Goal: Task Accomplishment & Management: Complete application form

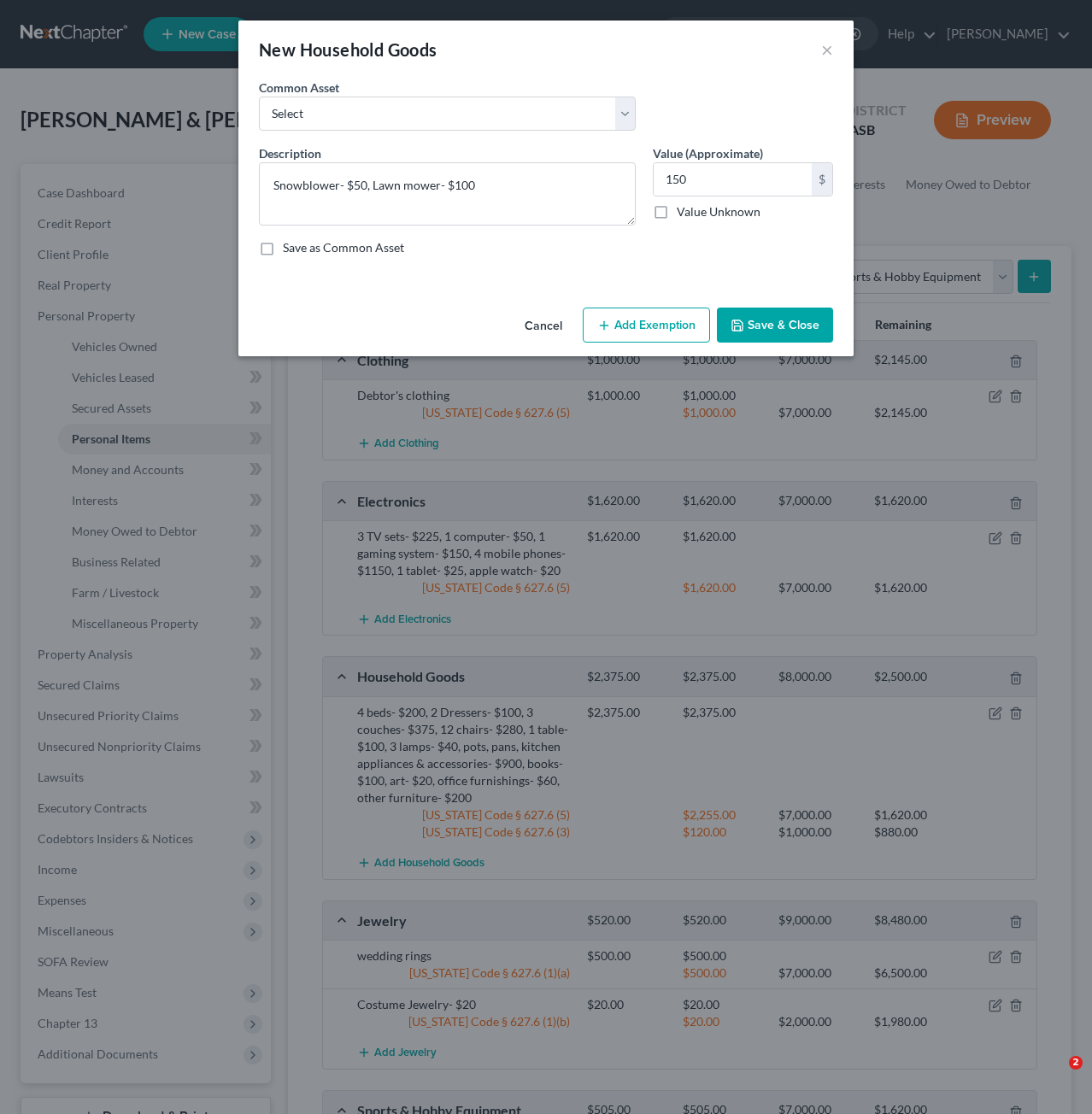
select select "sports_and_hobby_equipment"
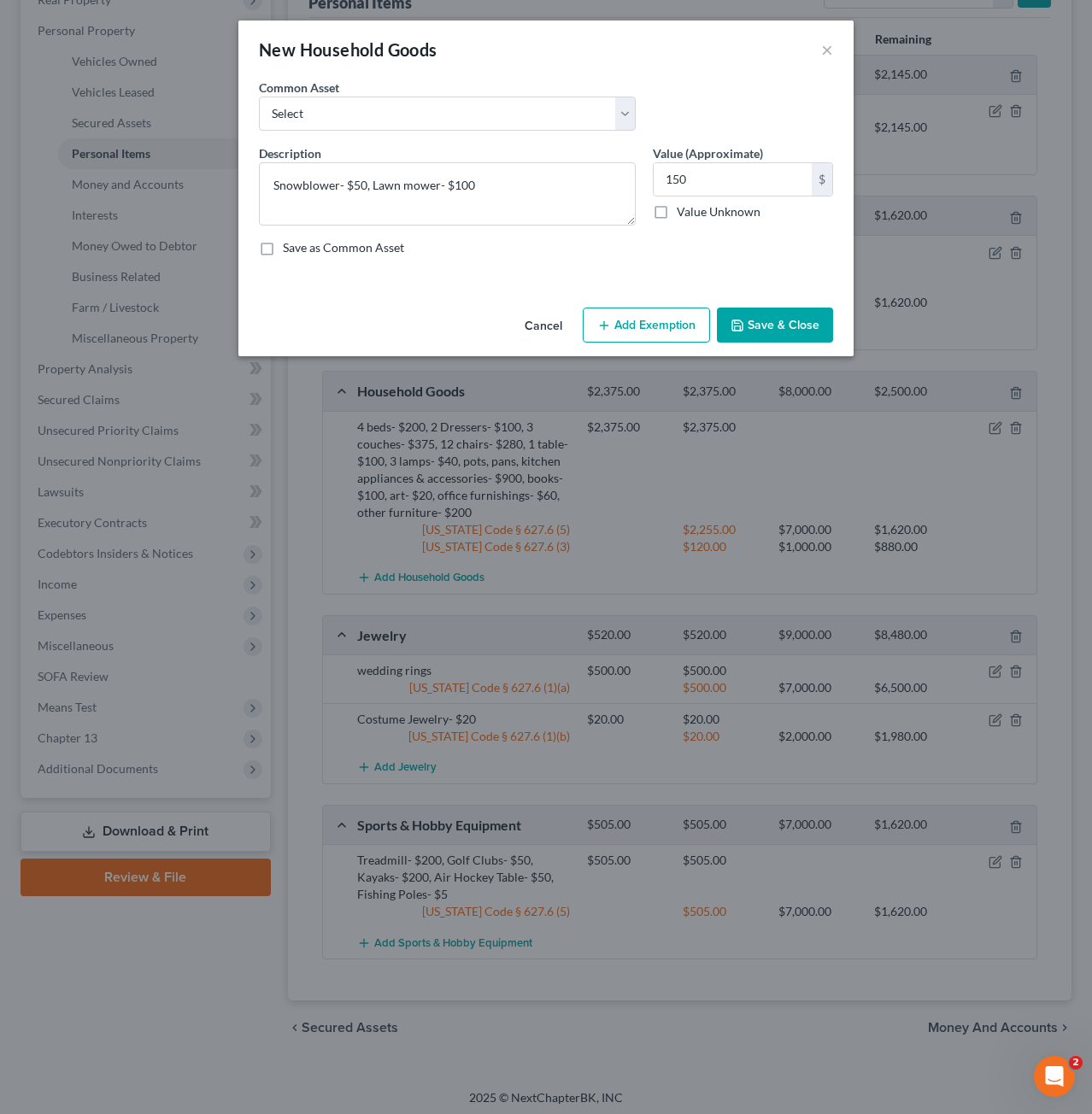
click at [617, 333] on button "Add Exemption" at bounding box center [646, 325] width 128 height 36
select select "2"
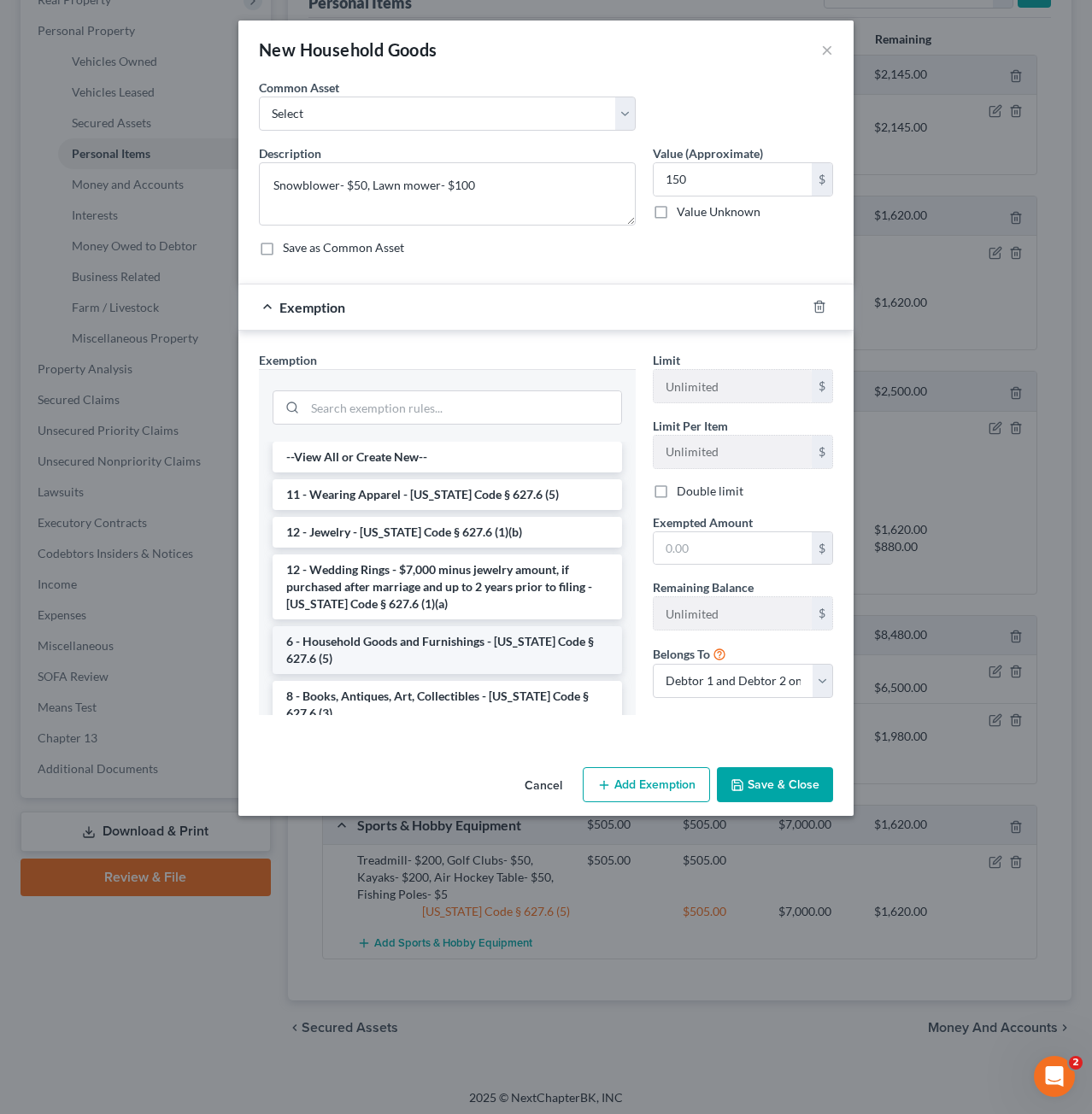
click at [406, 637] on li "6 - Household Goods and Furnishings - [US_STATE] Code § 627.6 (5)" at bounding box center [447, 650] width 349 height 47
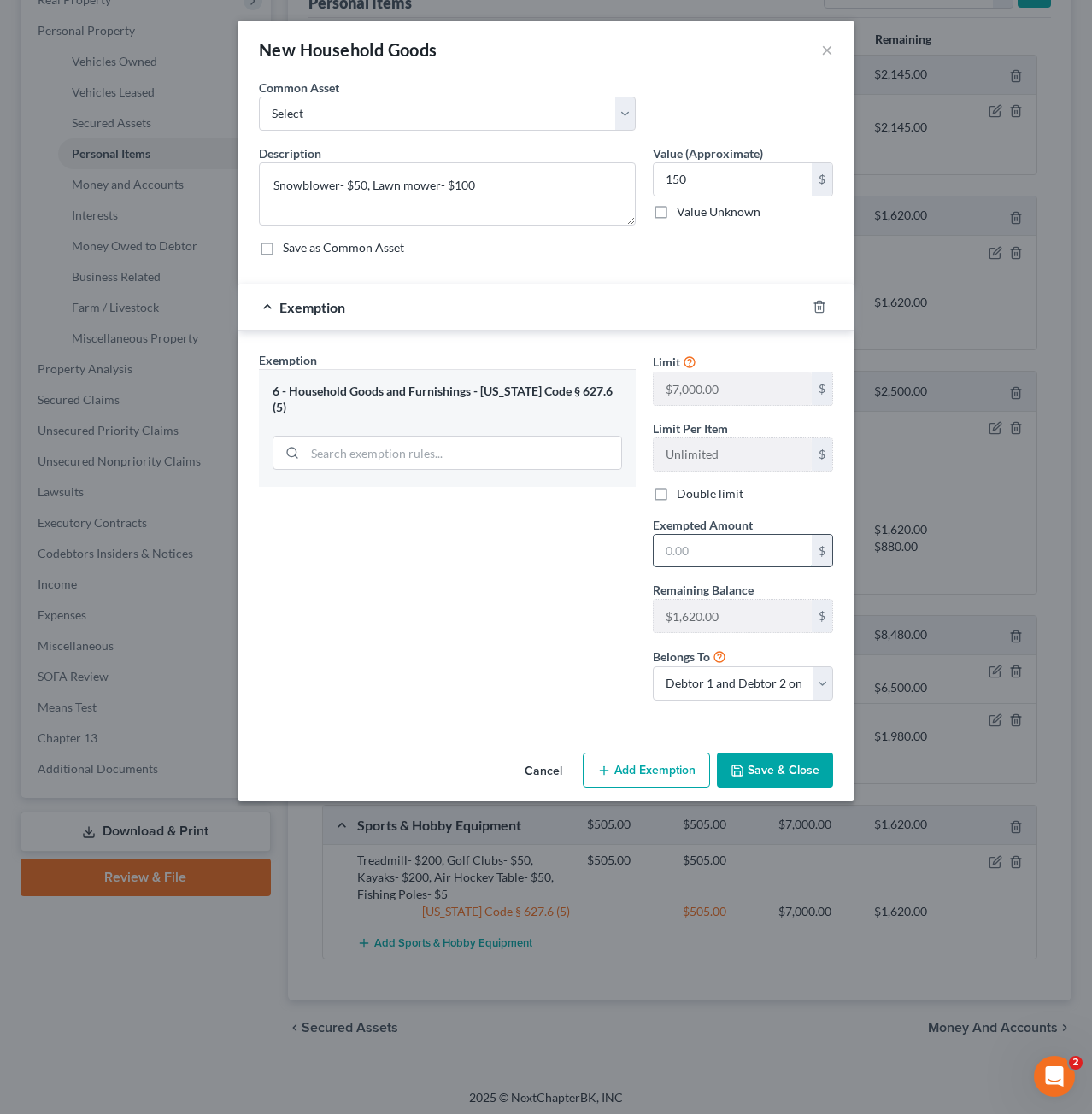
click at [704, 539] on input "text" at bounding box center [733, 551] width 158 height 33
type input "150"
click at [543, 702] on div "Exemption Set must be selected for CA. Exemption * 6 - Household Goods and Furn…" at bounding box center [447, 532] width 394 height 363
click at [754, 765] on button "Save & Close" at bounding box center [775, 771] width 116 height 36
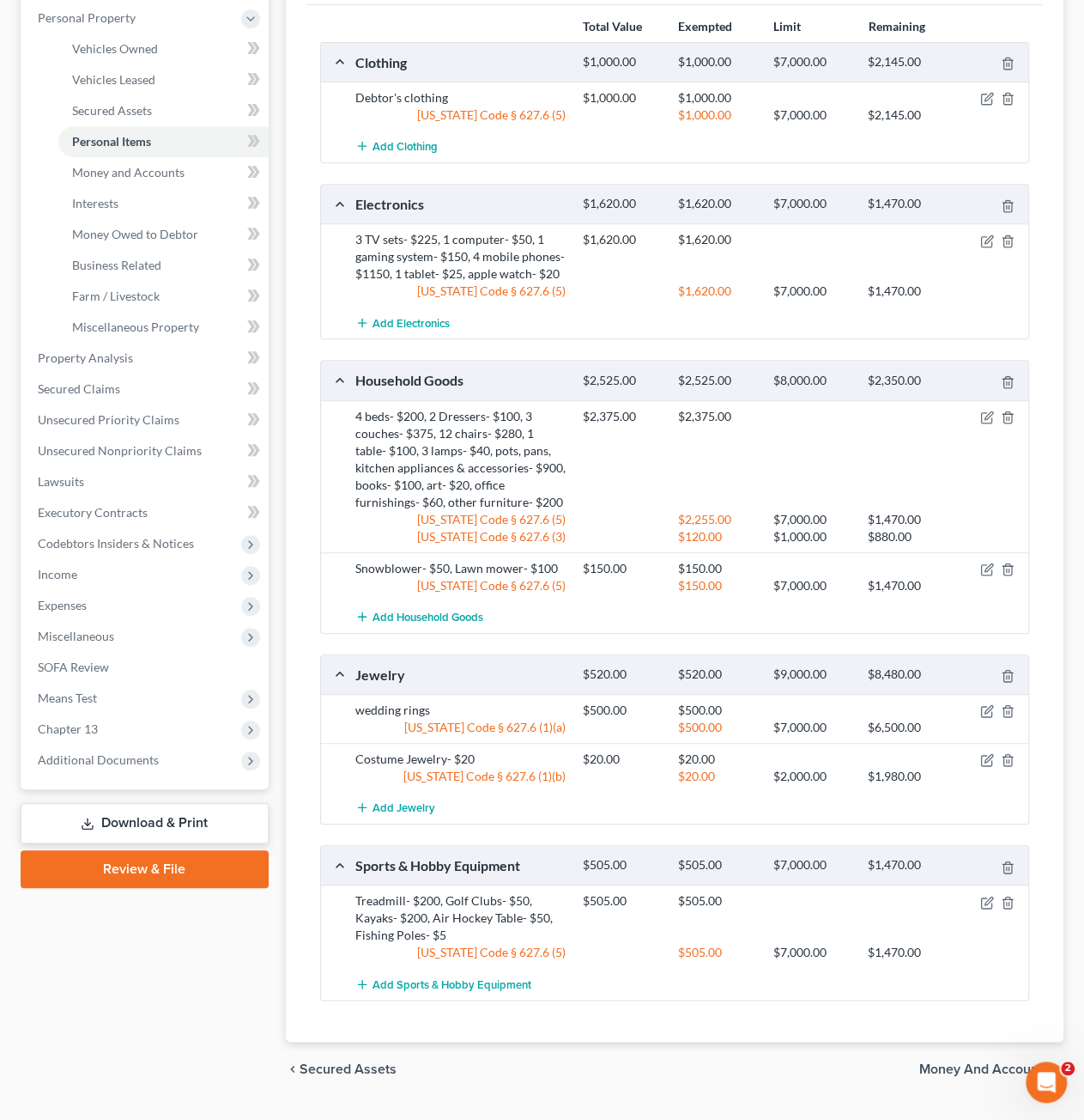
scroll to position [335, 0]
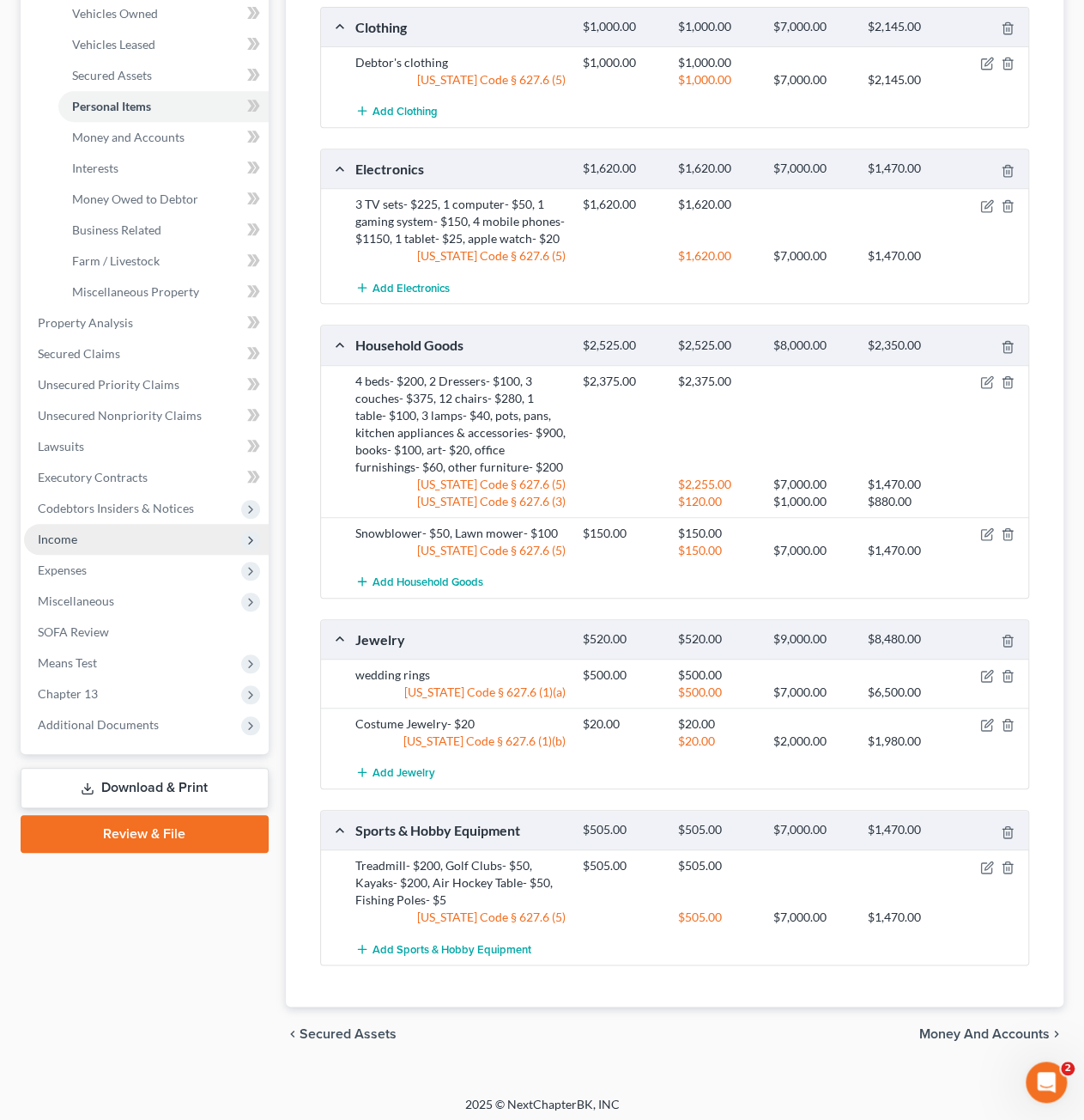
click at [114, 531] on span "Income" at bounding box center [147, 539] width 245 height 31
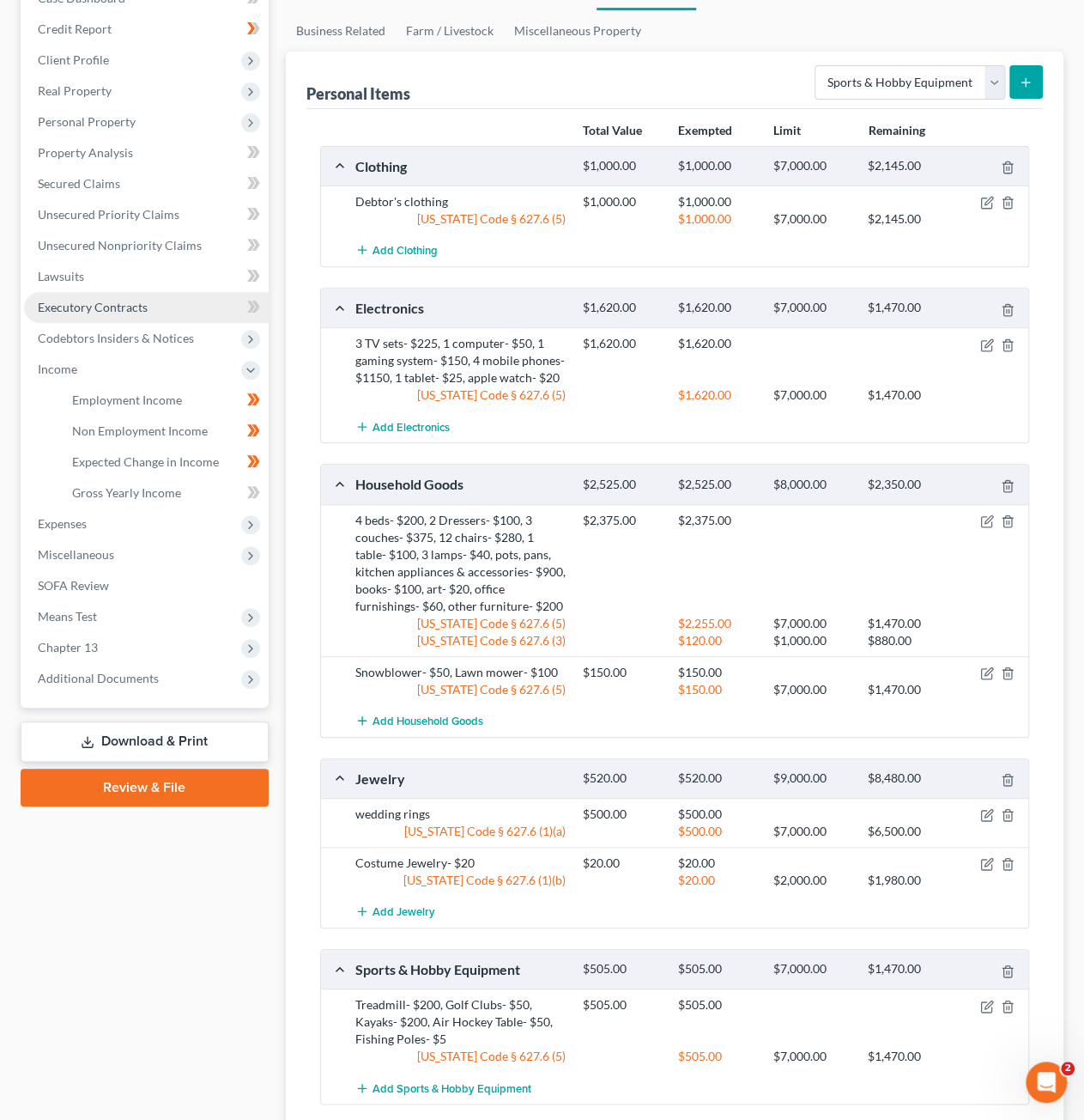
scroll to position [163, 0]
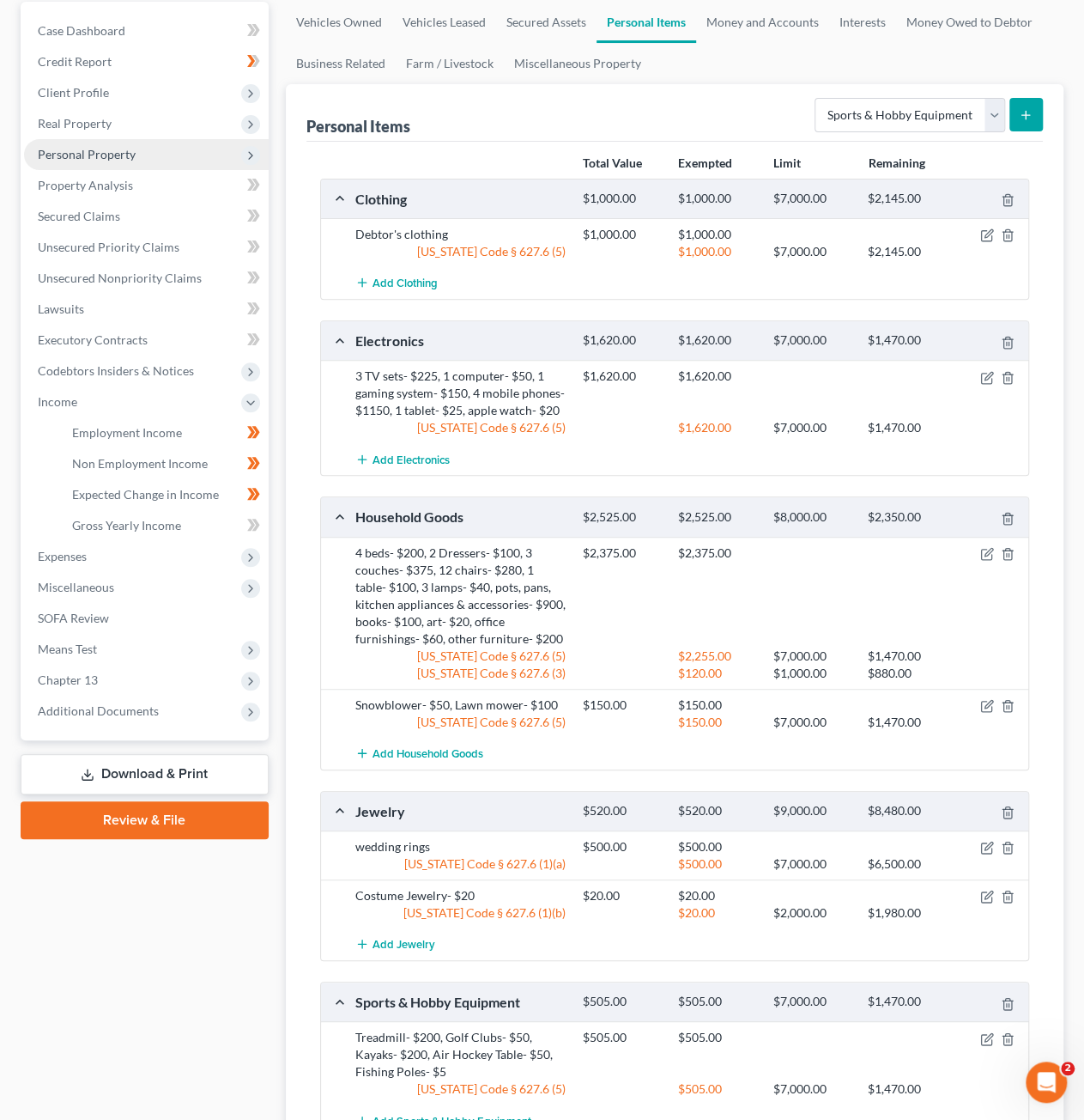
click at [80, 141] on span "Personal Property" at bounding box center [147, 154] width 245 height 31
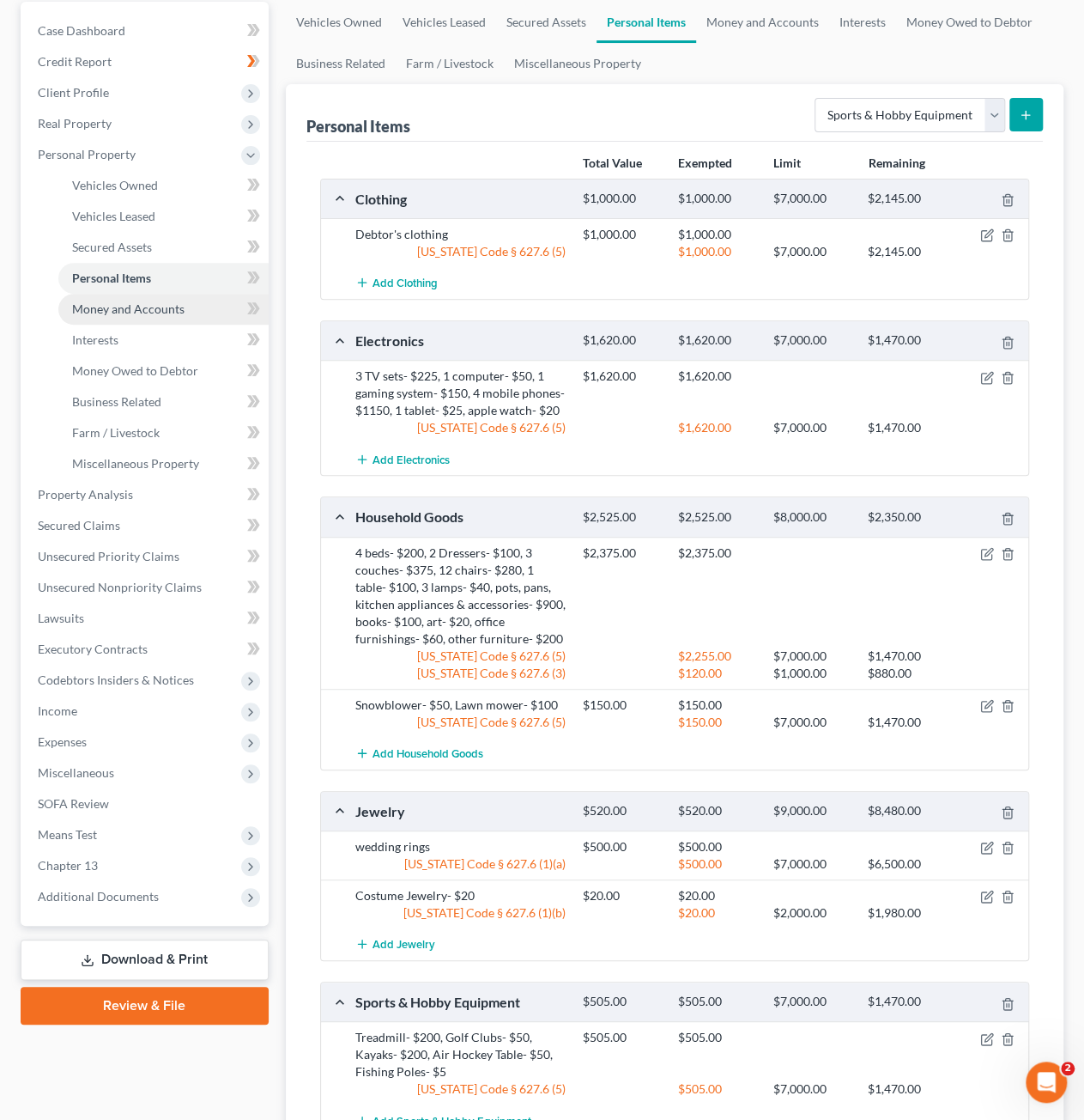
click at [117, 306] on span "Money and Accounts" at bounding box center [128, 309] width 112 height 15
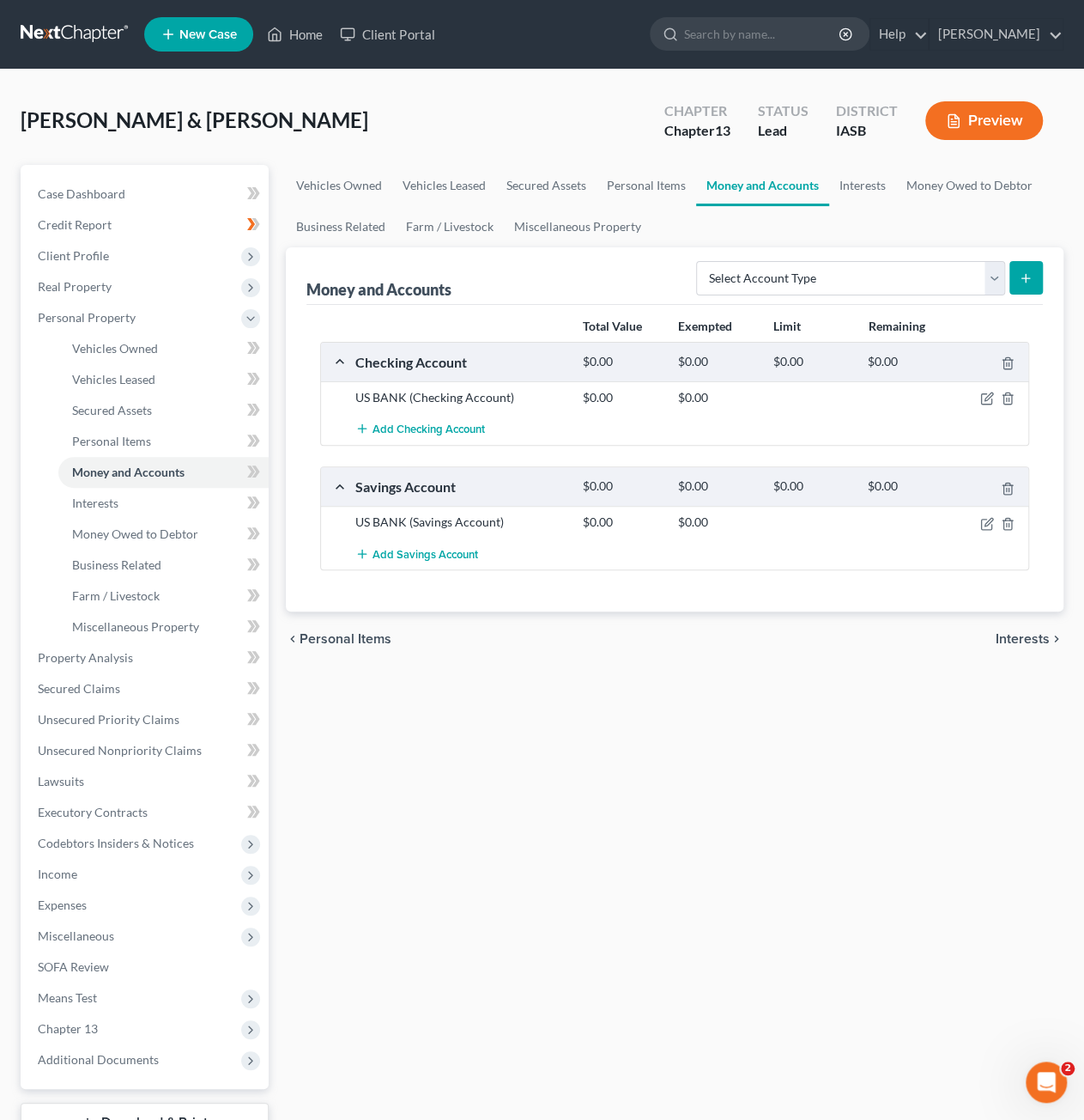
click at [1026, 279] on line "submit" at bounding box center [1026, 278] width 0 height 7
click at [864, 293] on form "Select Account Type Brokerage Cash on Hand Certificates of Deposit Checking Acc…" at bounding box center [869, 279] width 347 height 36
click at [857, 276] on select "Select Account Type Brokerage Cash on Hand Certificates of Deposit Checking Acc…" at bounding box center [850, 278] width 309 height 35
